Goal: Task Accomplishment & Management: Use online tool/utility

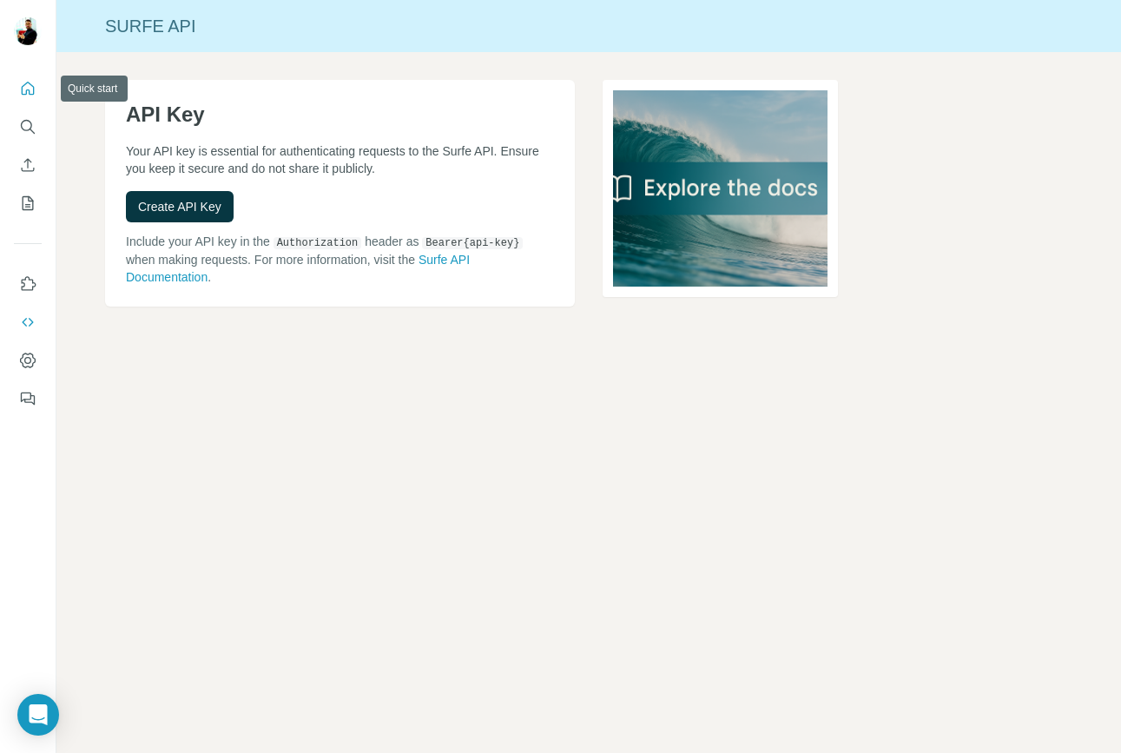
click at [23, 93] on icon "Quick start" at bounding box center [27, 88] width 17 height 17
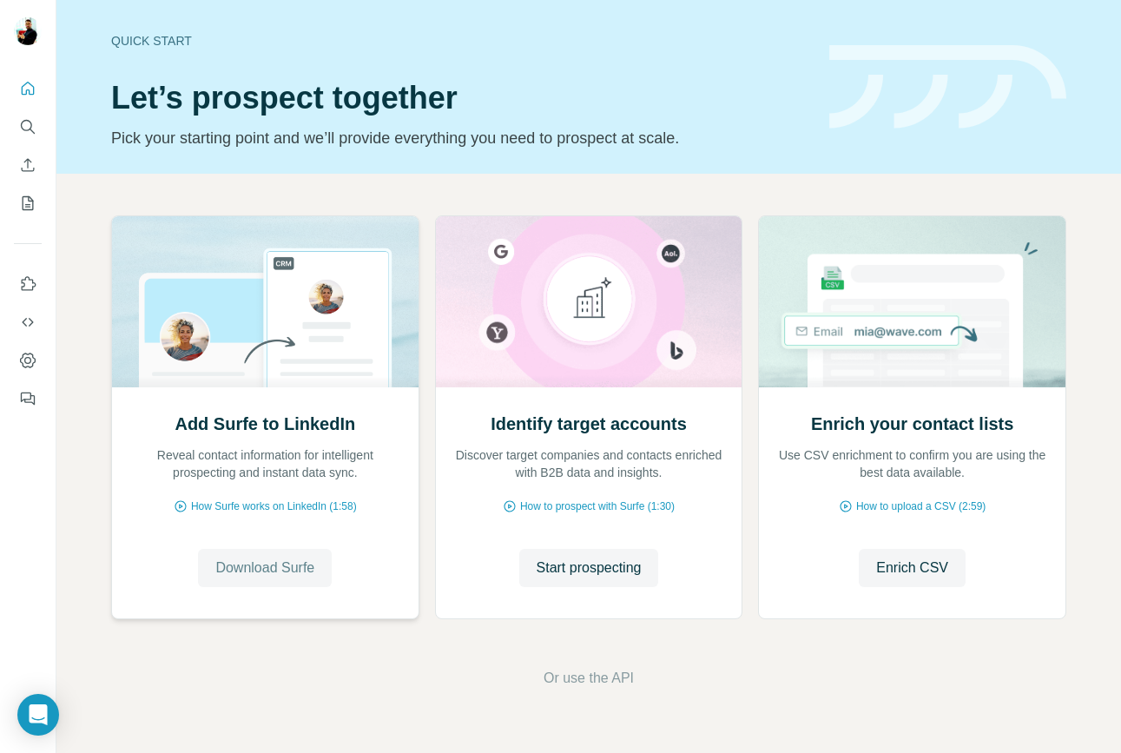
click at [266, 568] on span "Download Surfe" at bounding box center [264, 567] width 99 height 21
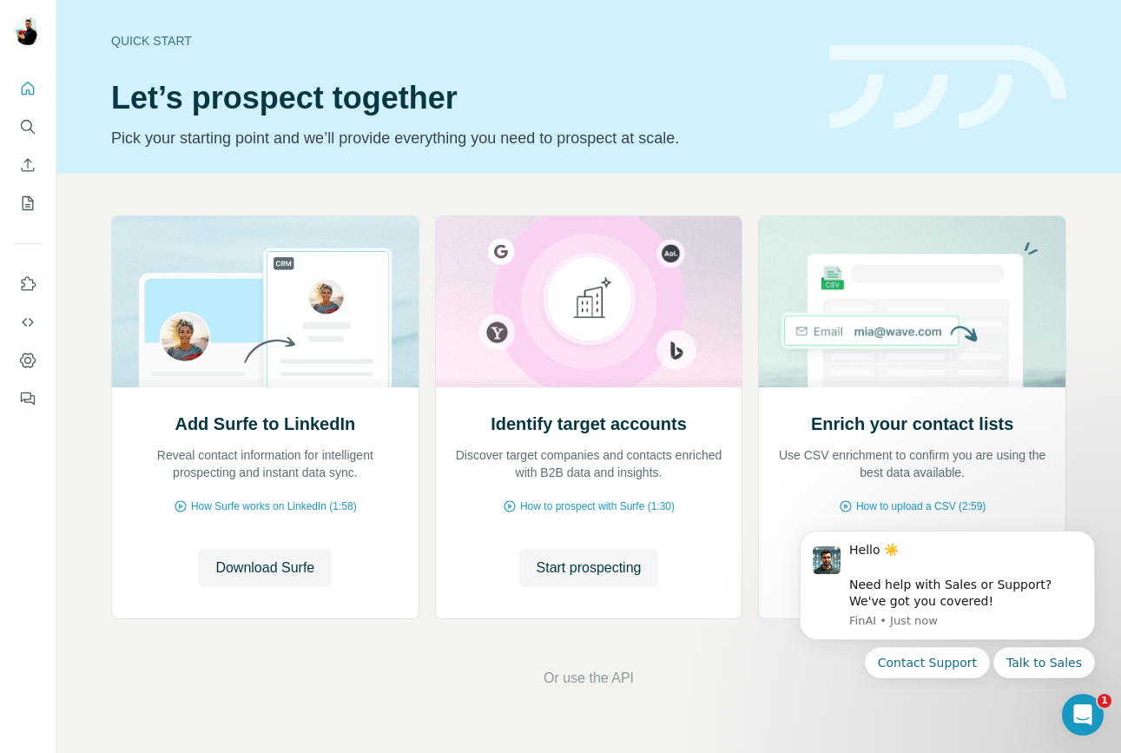
click at [720, 647] on div "Add Surfe to LinkedIn Reveal contact information for intelligent prospecting an…" at bounding box center [588, 452] width 1064 height 556
click at [585, 573] on span "Start prospecting" at bounding box center [588, 567] width 105 height 21
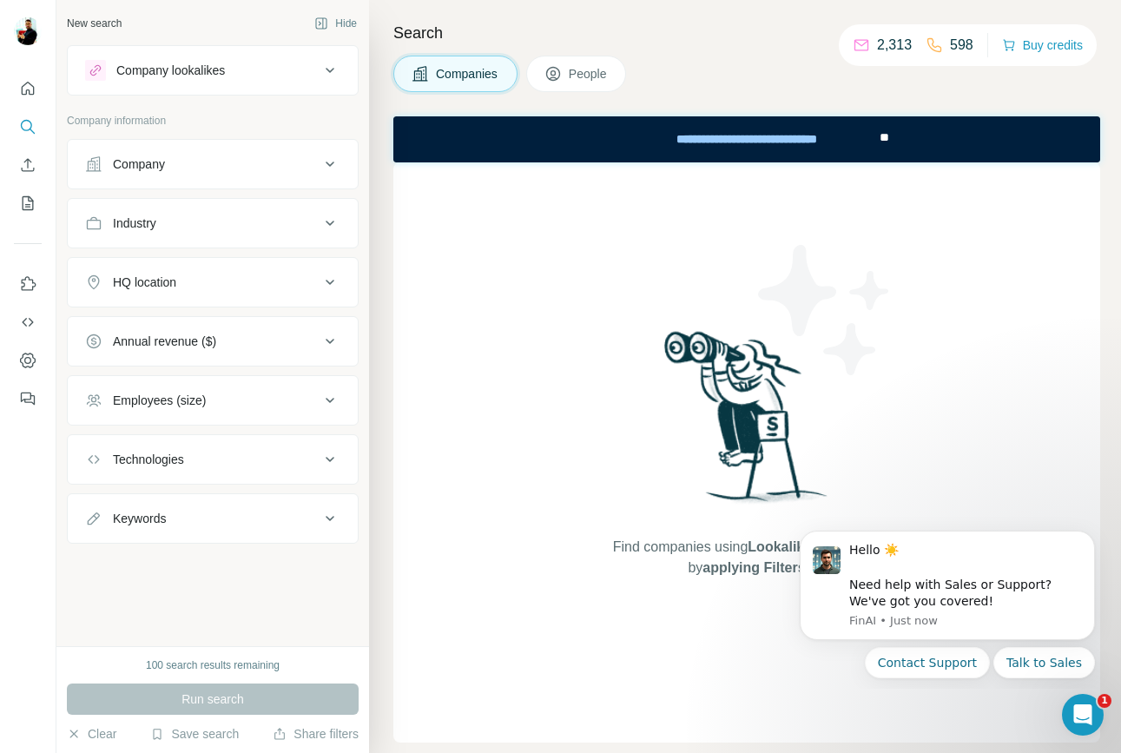
click at [251, 247] on div "Industry" at bounding box center [213, 223] width 292 height 50
click at [251, 226] on div "Industry" at bounding box center [202, 222] width 234 height 17
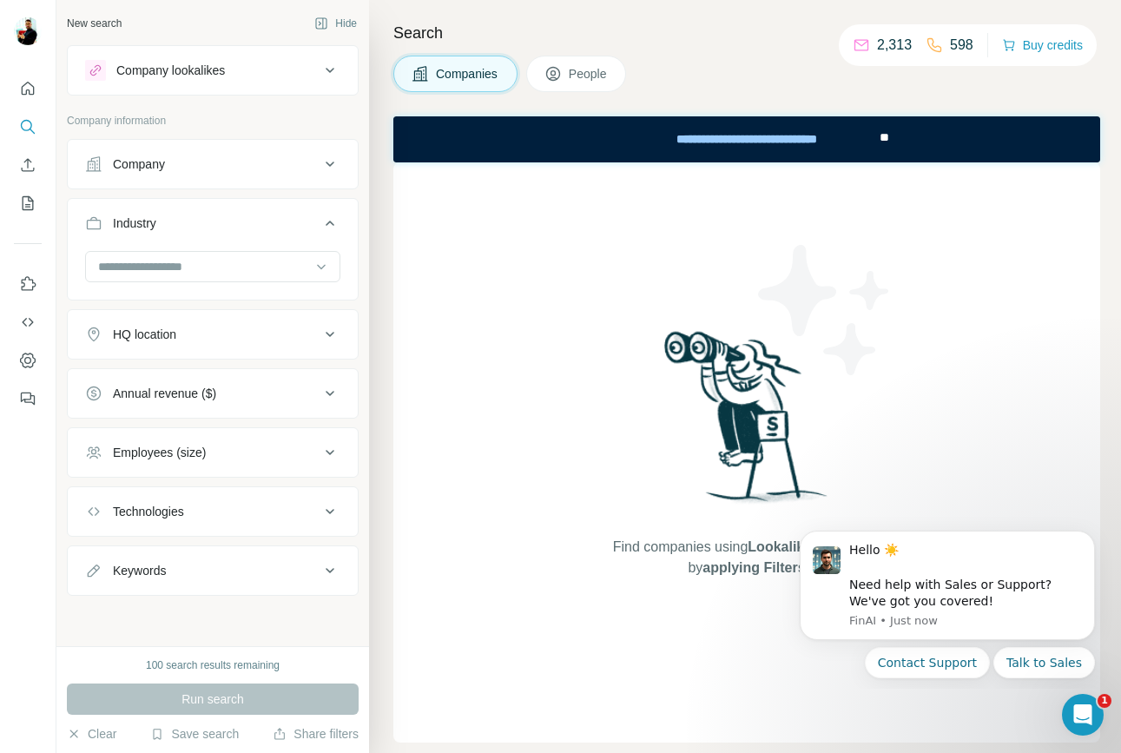
click at [251, 226] on div "Industry" at bounding box center [202, 222] width 234 height 17
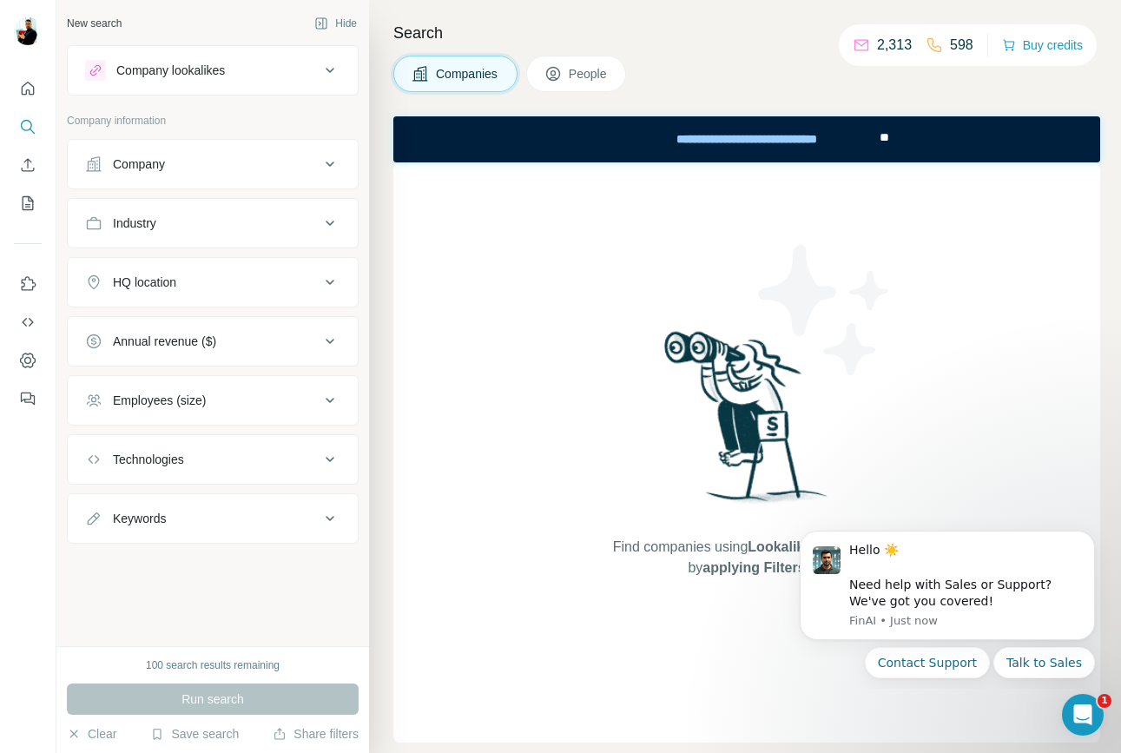
click at [230, 159] on div "Company" at bounding box center [202, 163] width 234 height 17
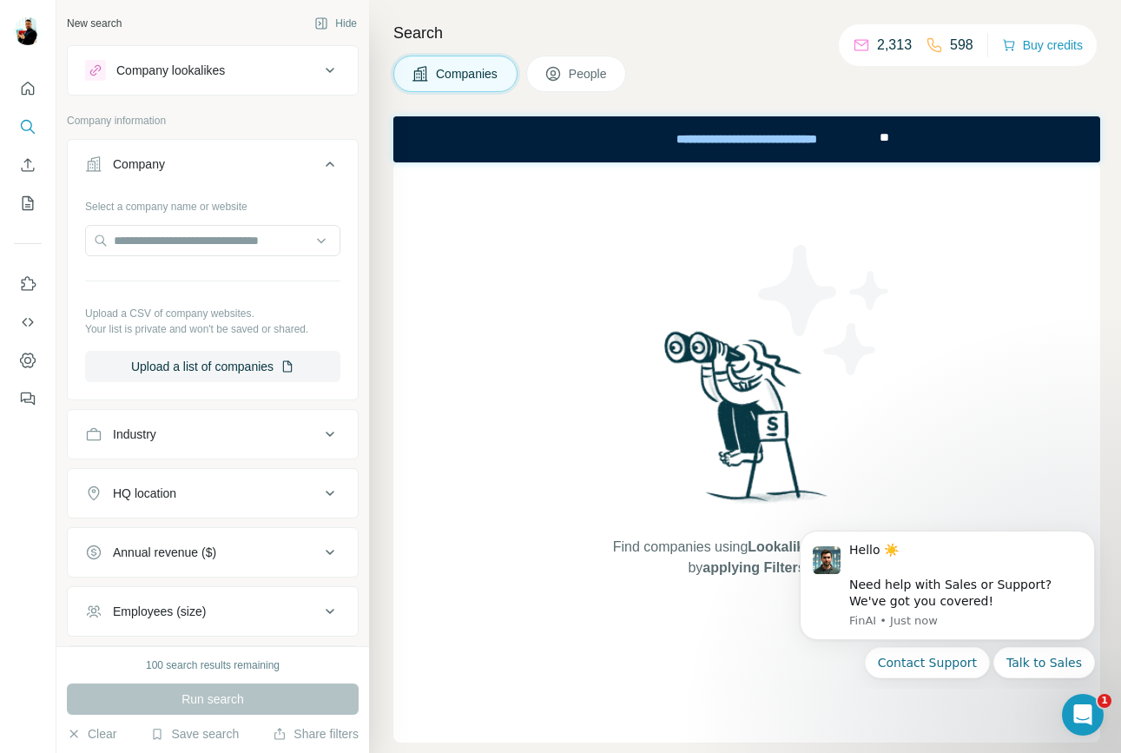
click at [230, 159] on div "Company" at bounding box center [202, 163] width 234 height 17
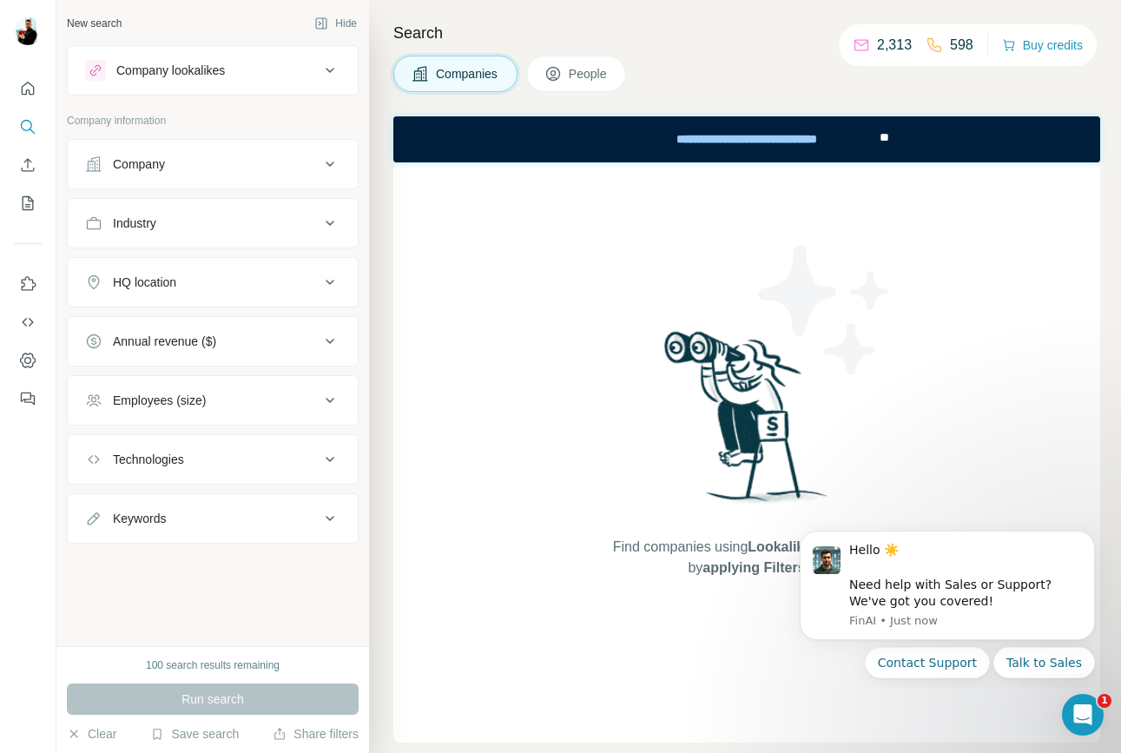
click at [225, 71] on div "Company lookalikes" at bounding box center [170, 70] width 109 height 17
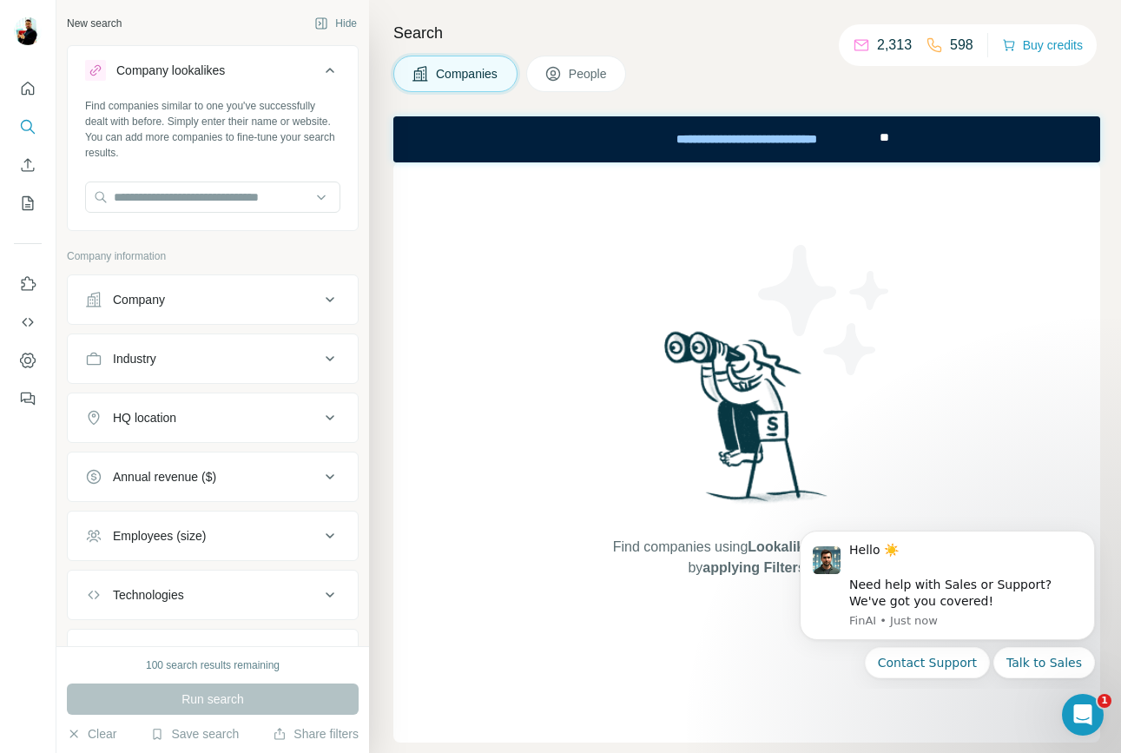
click at [225, 71] on div "Company lookalikes" at bounding box center [170, 70] width 109 height 17
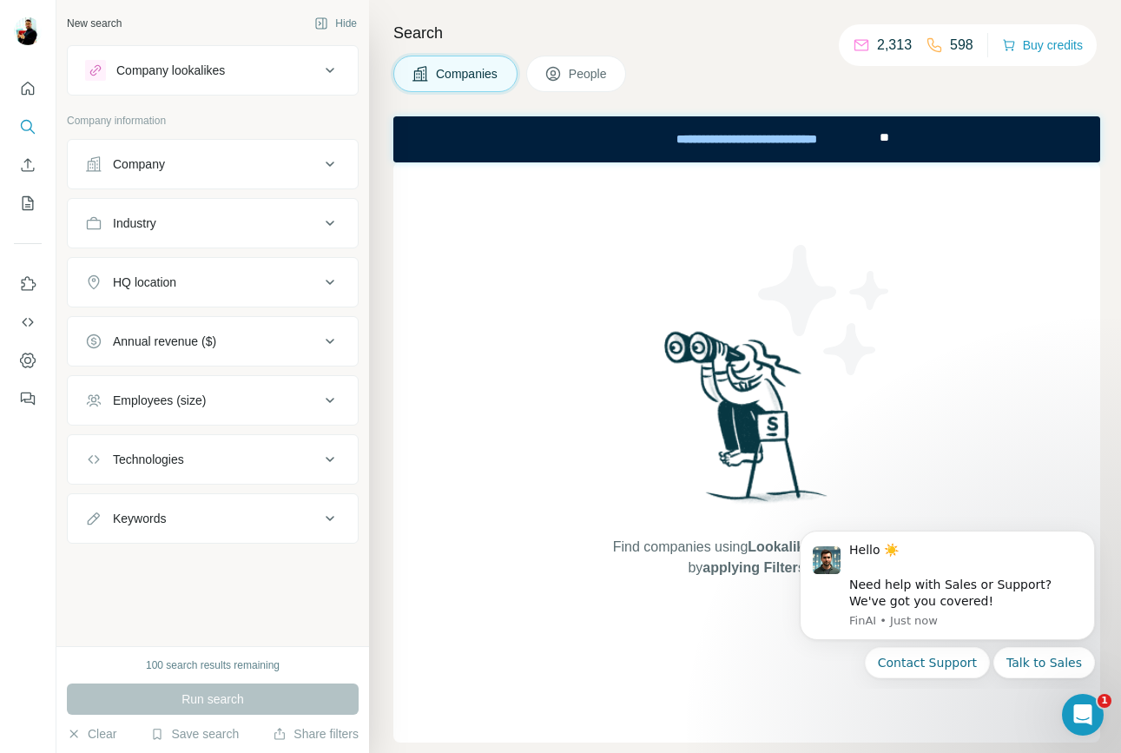
click at [189, 476] on button "Technologies" at bounding box center [213, 459] width 290 height 42
click at [192, 453] on div "Technologies" at bounding box center [202, 459] width 234 height 17
